Goal: Task Accomplishment & Management: Complete application form

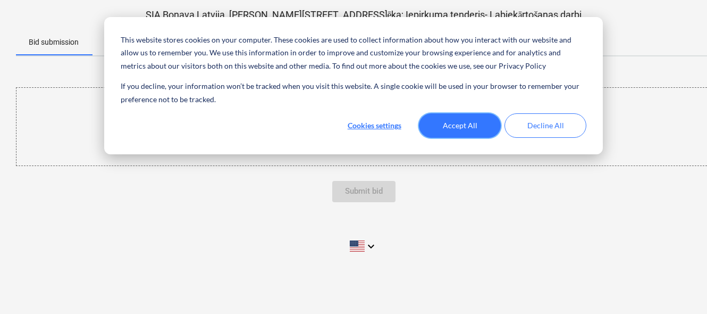
click at [451, 123] on button "Accept All" at bounding box center [460, 125] width 82 height 24
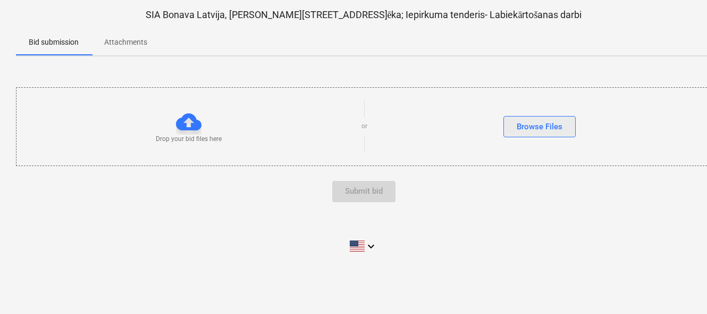
click at [532, 123] on div "Browse Files" at bounding box center [540, 127] width 46 height 14
click at [188, 119] on div at bounding box center [189, 122] width 26 height 26
click at [523, 124] on div "Browse Files" at bounding box center [540, 127] width 46 height 14
click at [177, 121] on div at bounding box center [189, 122] width 26 height 26
click at [360, 185] on div "Submit bid" at bounding box center [364, 191] width 696 height 21
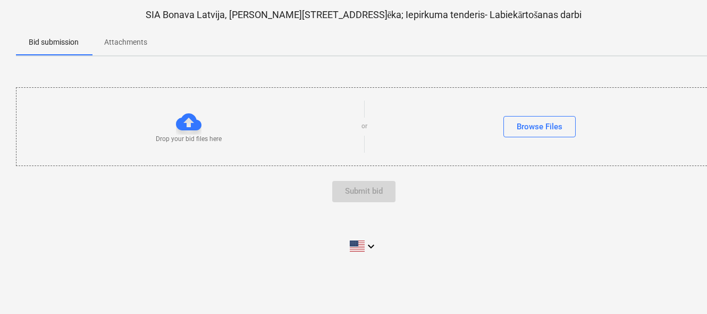
scroll to position [9, 0]
click at [372, 240] on icon "keyboard_arrow_down" at bounding box center [371, 246] width 13 height 13
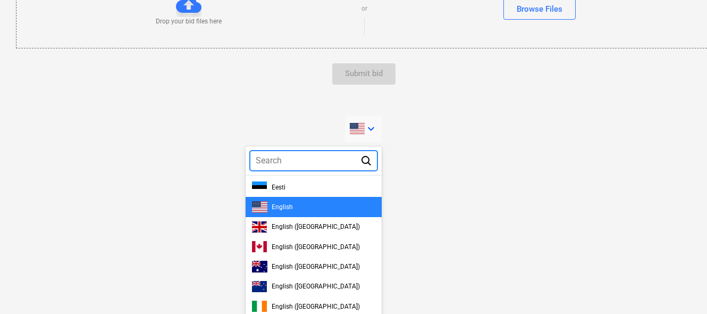
scroll to position [0, 0]
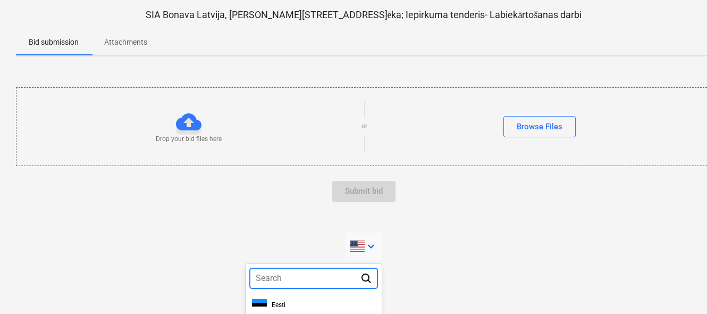
click at [436, 128] on div at bounding box center [353, 157] width 707 height 314
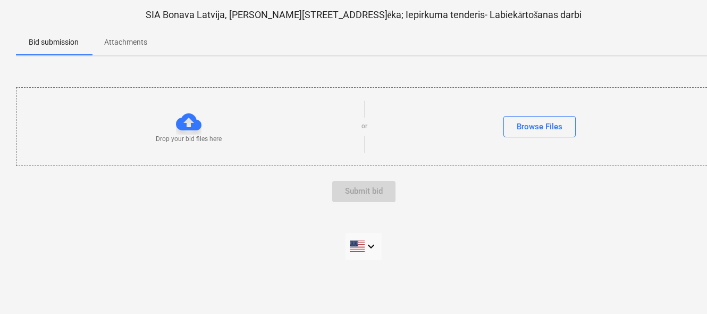
click at [132, 41] on p "Attachments" at bounding box center [125, 42] width 43 height 11
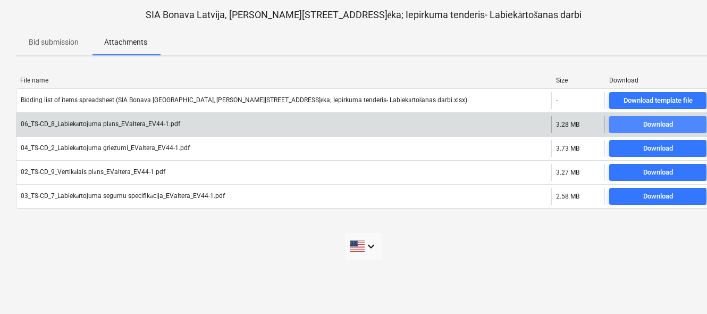
click at [654, 119] on div "Download" at bounding box center [659, 125] width 30 height 12
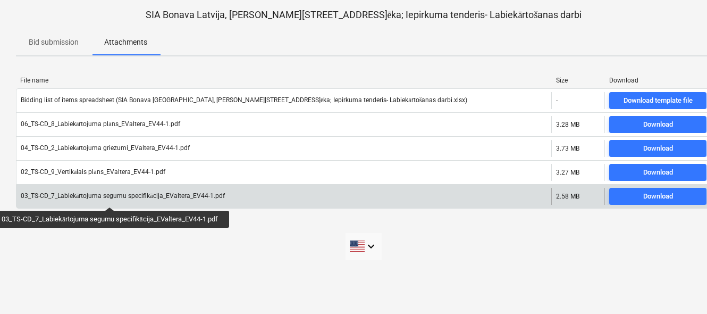
click at [111, 197] on div "03_TS-CD_7_Labiekārtojuma segumu specifikācija_EValtera_EV44-1.pdf" at bounding box center [123, 196] width 204 height 8
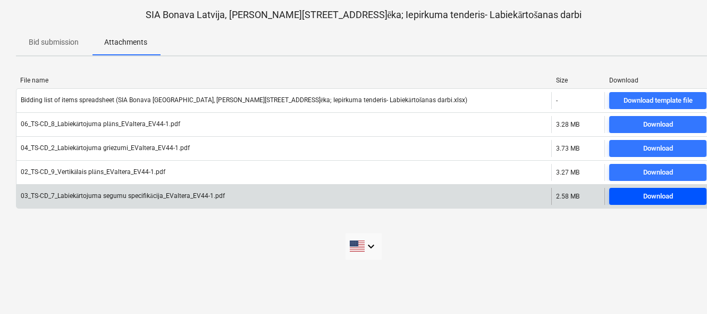
click at [662, 195] on div "Download" at bounding box center [659, 196] width 30 height 12
